Goal: Find specific page/section: Find specific page/section

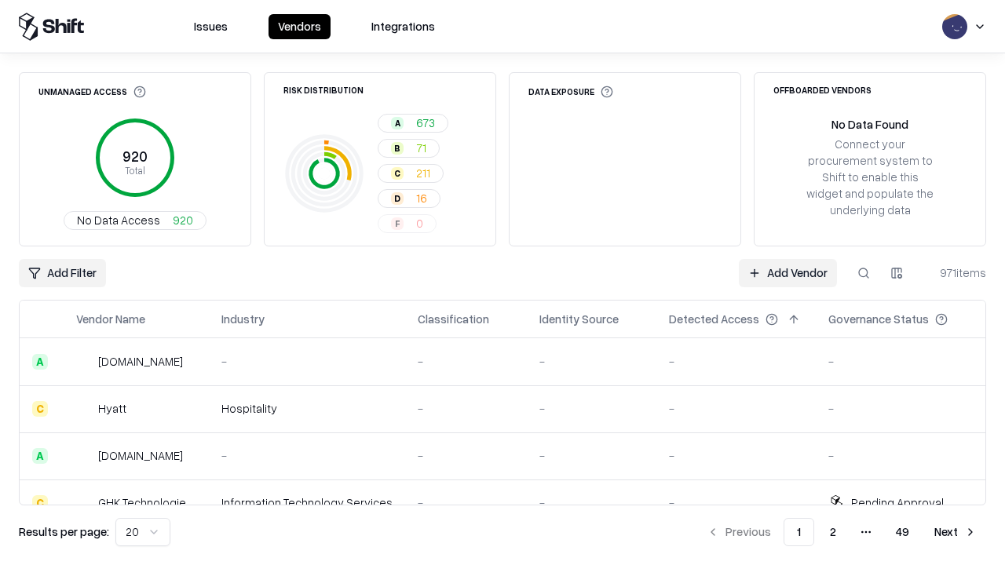
click at [503, 283] on div "Add Filter Add Vendor 971 items" at bounding box center [503, 273] width 968 height 28
click at [62, 273] on html "Issues Vendors Integrations Unmanaged Access 920 Total No Data Access 920 Risk …" at bounding box center [502, 282] width 1005 height 565
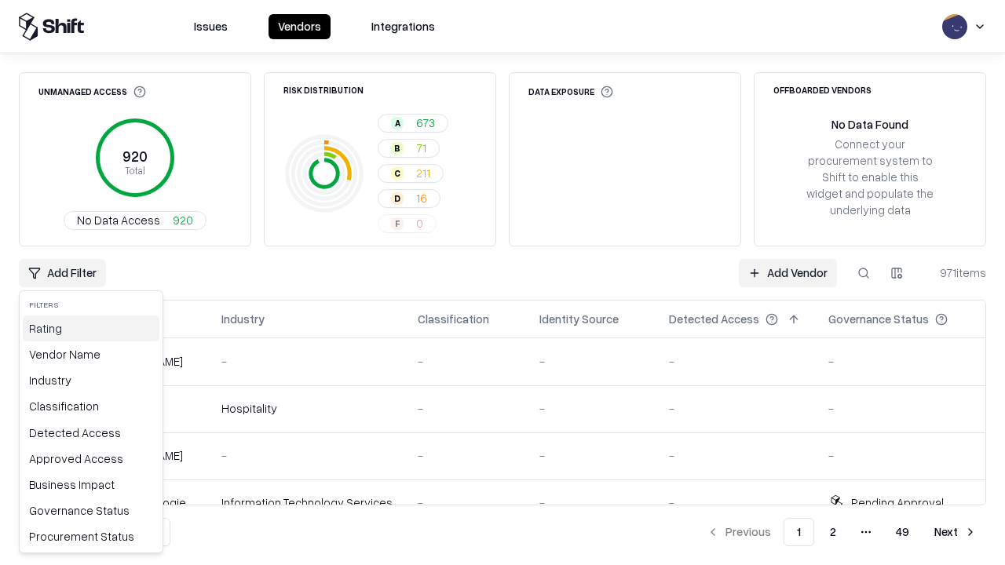
click at [91, 328] on div "Rating" at bounding box center [91, 329] width 137 height 26
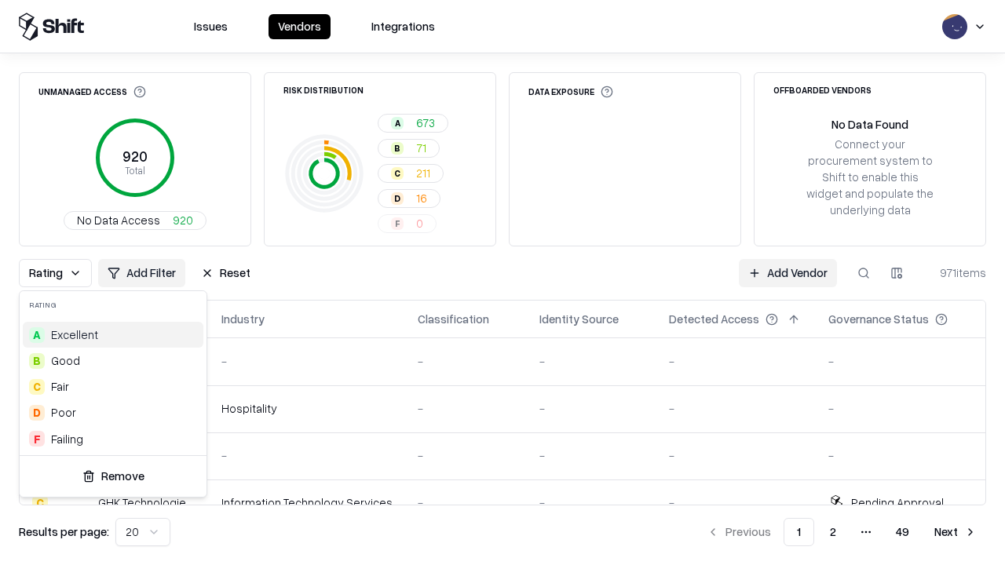
click at [503, 283] on html "Issues Vendors Integrations Unmanaged Access 920 Total No Data Access 920 Risk …" at bounding box center [502, 282] width 1005 height 565
click at [503, 283] on div "Rating Add Filter Reset Add Vendor 971 items" at bounding box center [503, 273] width 968 height 28
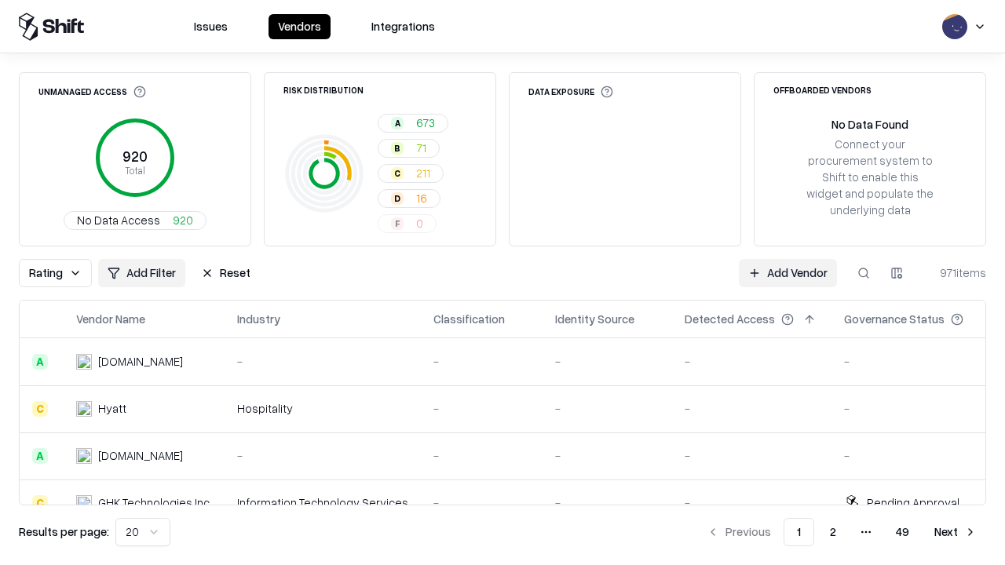
click at [225, 273] on button "Reset" at bounding box center [226, 273] width 68 height 28
click at [503, 283] on div "Add Filter Add Vendor 971 items" at bounding box center [503, 273] width 968 height 28
click at [62, 273] on html "Issues Vendors Integrations Unmanaged Access 920 Total No Data Access 920 Risk …" at bounding box center [502, 282] width 1005 height 565
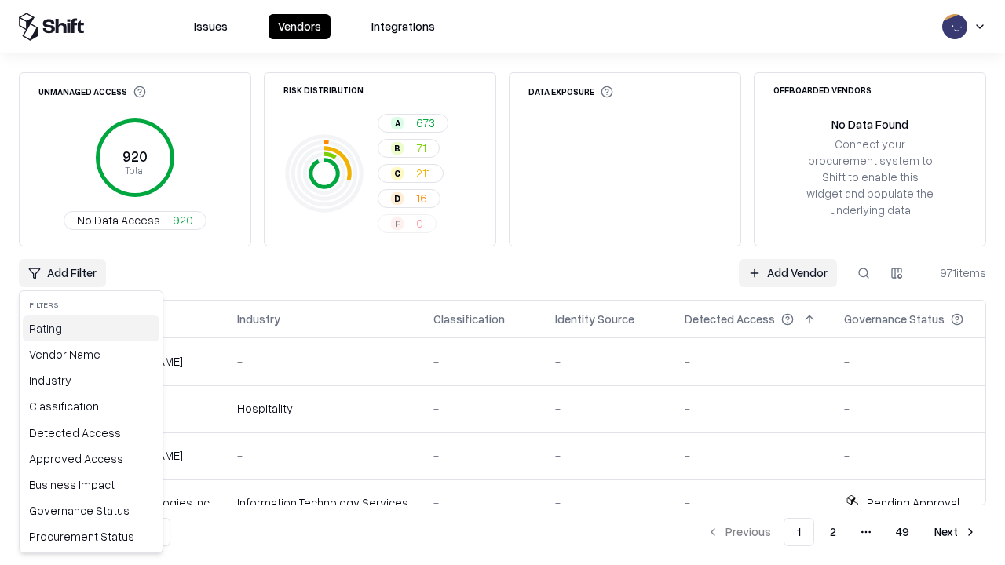
click at [91, 328] on div "Rating" at bounding box center [91, 329] width 137 height 26
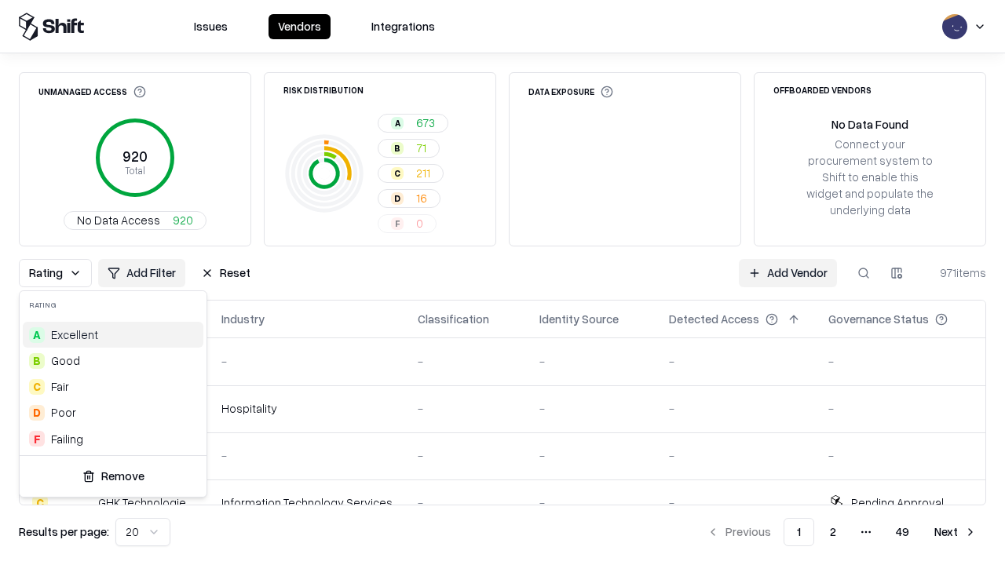
click at [112, 335] on div "A Excellent" at bounding box center [113, 335] width 181 height 26
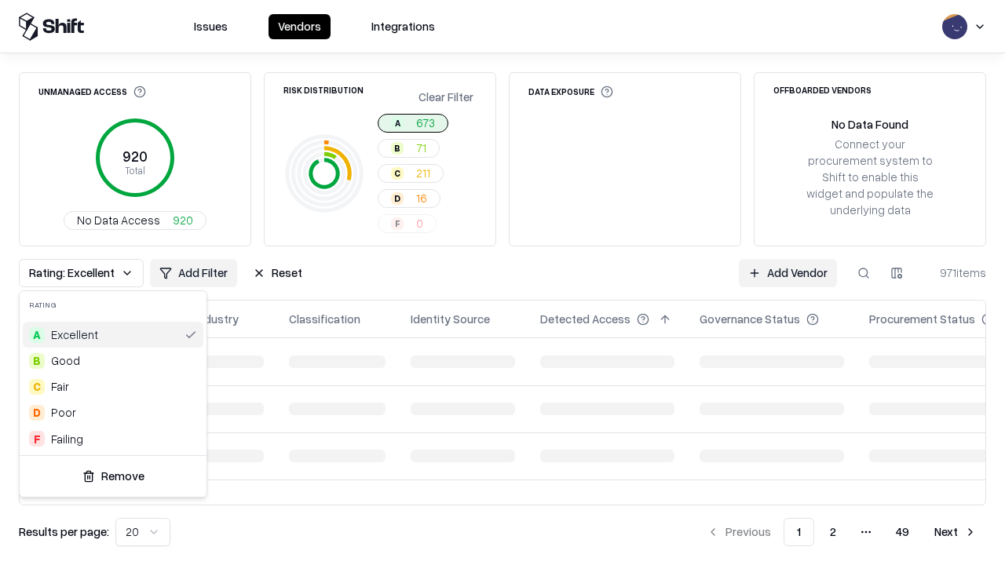
click at [503, 283] on html "Issues Vendors Integrations Unmanaged Access 920 Total No Data Access 920 Risk …" at bounding box center [502, 282] width 1005 height 565
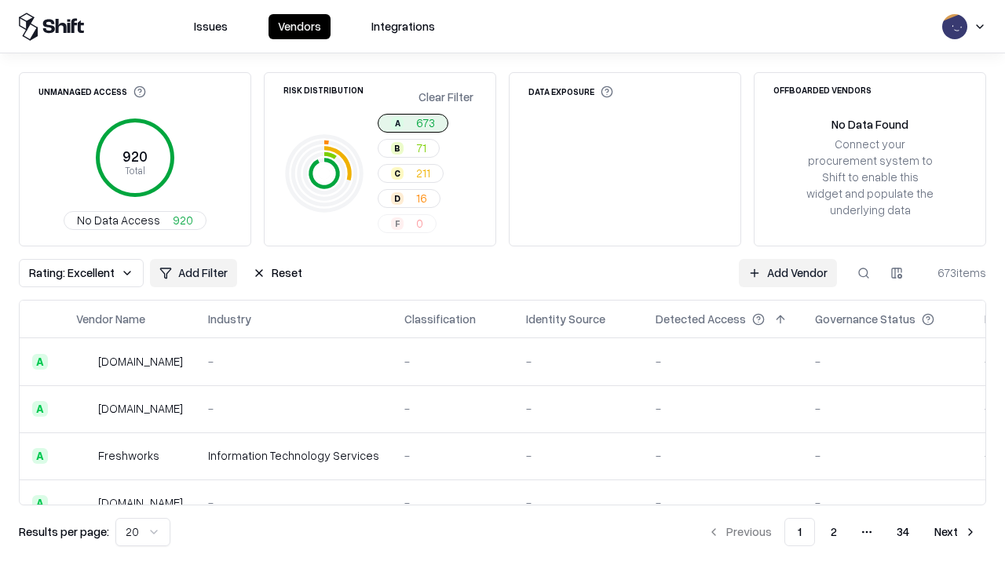
click at [503, 283] on div "Rating: Excellent Add Filter Reset Add Vendor 673 items" at bounding box center [503, 273] width 968 height 28
click at [277, 273] on button "Reset" at bounding box center [277, 273] width 68 height 28
click at [503, 283] on div "Add Filter Add Vendor 673 items" at bounding box center [503, 273] width 968 height 28
click at [62, 273] on html "Issues Vendors Integrations Unmanaged Access 920 Total No Data Access 920 Risk …" at bounding box center [502, 282] width 1005 height 565
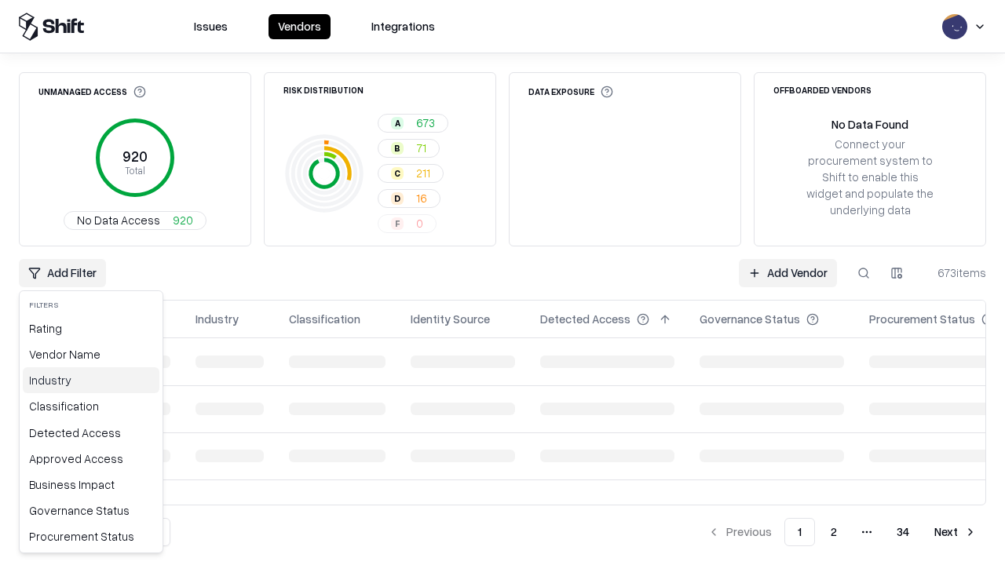
click at [91, 380] on div "Industry" at bounding box center [91, 381] width 137 height 26
